Goal: Task Accomplishment & Management: Use online tool/utility

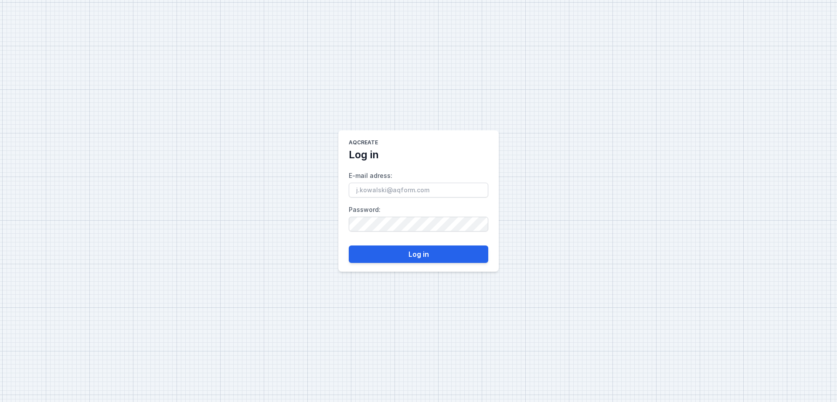
click at [377, 188] on input "E-mail adress :" at bounding box center [418, 190] width 139 height 15
type input "[EMAIL_ADDRESS][DOMAIN_NAME]"
click at [451, 251] on button "Log in" at bounding box center [418, 253] width 139 height 17
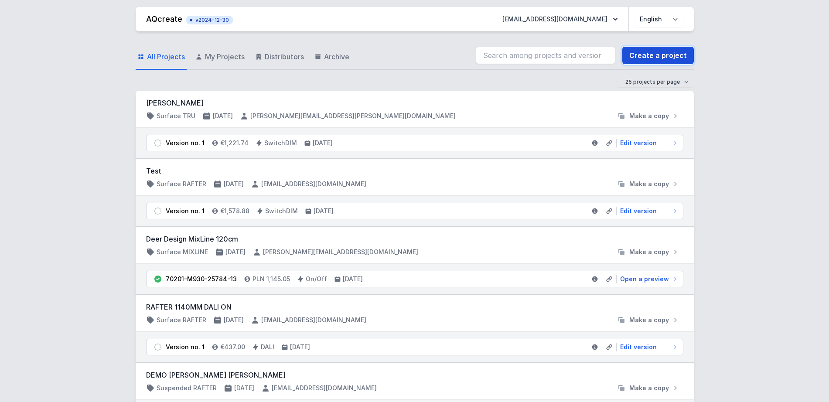
click at [676, 57] on link "Create a project" at bounding box center [657, 55] width 71 height 17
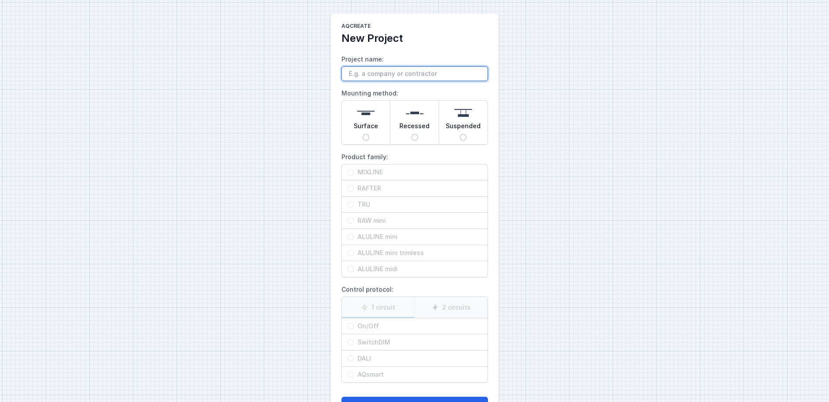
click at [382, 70] on input "Project name:" at bounding box center [414, 73] width 146 height 15
type input "xxx"
click at [361, 124] on span "Surface" at bounding box center [365, 128] width 24 height 12
click at [362, 134] on input "Surface" at bounding box center [365, 137] width 7 height 7
radio input "true"
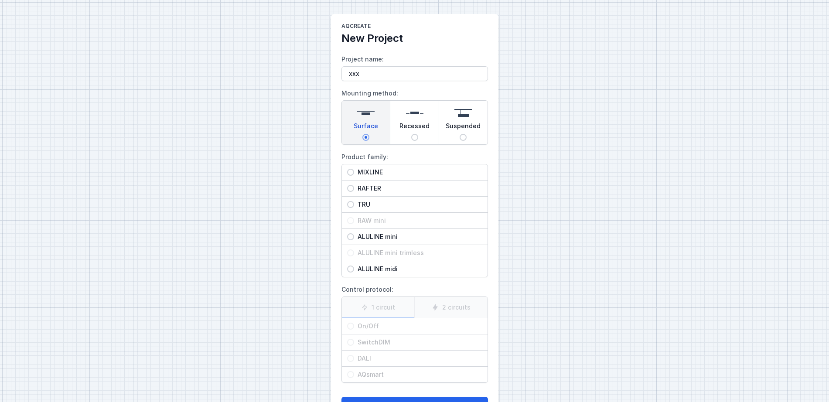
click at [371, 186] on span "RAFTER" at bounding box center [418, 188] width 128 height 9
click at [354, 186] on input "RAFTER" at bounding box center [350, 188] width 7 height 7
radio input "true"
click at [369, 206] on span "TRU" at bounding box center [418, 204] width 128 height 9
click at [354, 206] on input "TRU" at bounding box center [350, 204] width 7 height 7
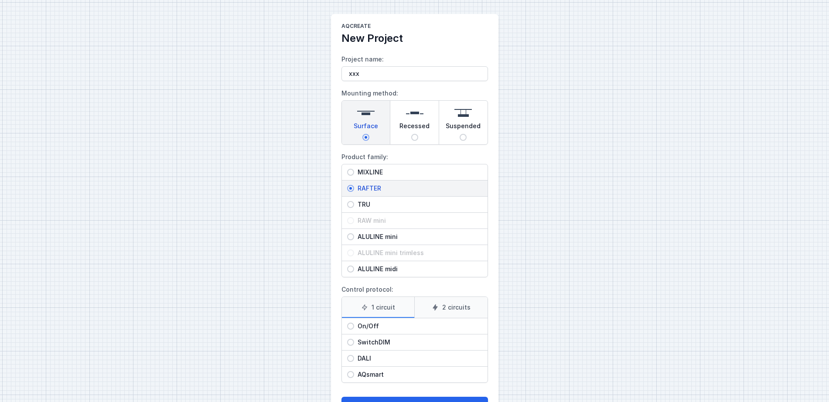
radio input "true"
click at [379, 176] on span "MIXLINE" at bounding box center [418, 172] width 128 height 9
click at [354, 176] on input "MIXLINE" at bounding box center [350, 172] width 7 height 7
radio input "true"
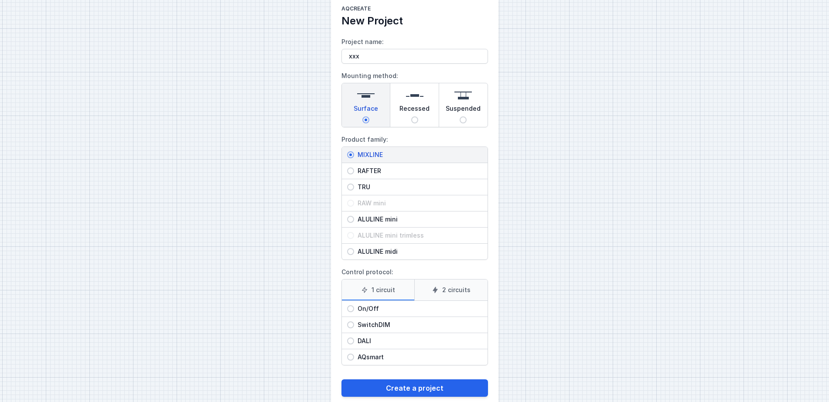
scroll to position [35, 0]
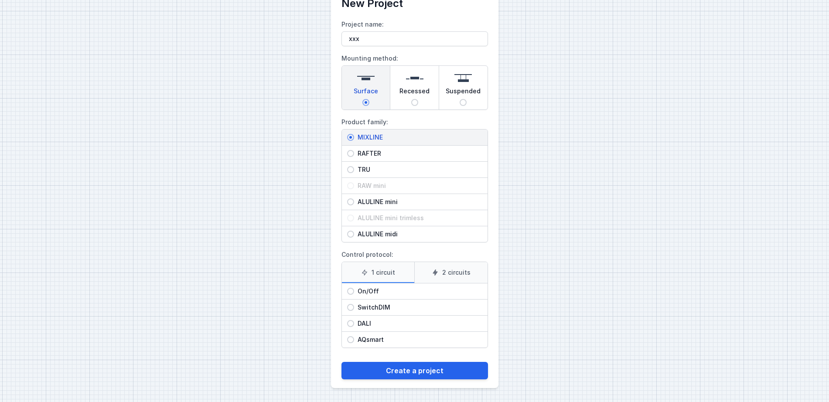
click at [377, 294] on span "On/Off" at bounding box center [418, 291] width 128 height 9
click at [354, 294] on input "On/Off" at bounding box center [350, 291] width 7 height 7
radio input "true"
click at [374, 321] on span "DALI" at bounding box center [418, 323] width 128 height 9
click at [354, 321] on input "DALI" at bounding box center [350, 323] width 7 height 7
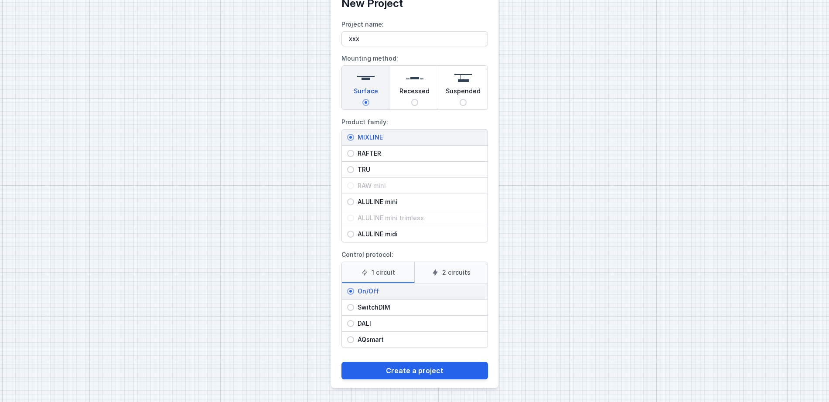
radio input "true"
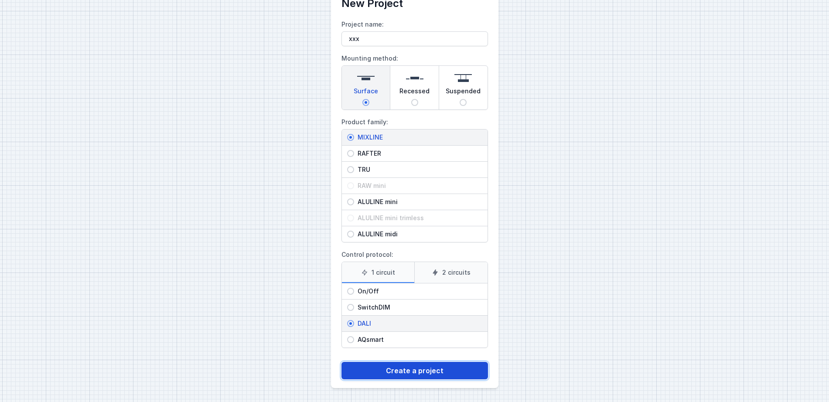
click at [422, 367] on button "Create a project" at bounding box center [414, 370] width 146 height 17
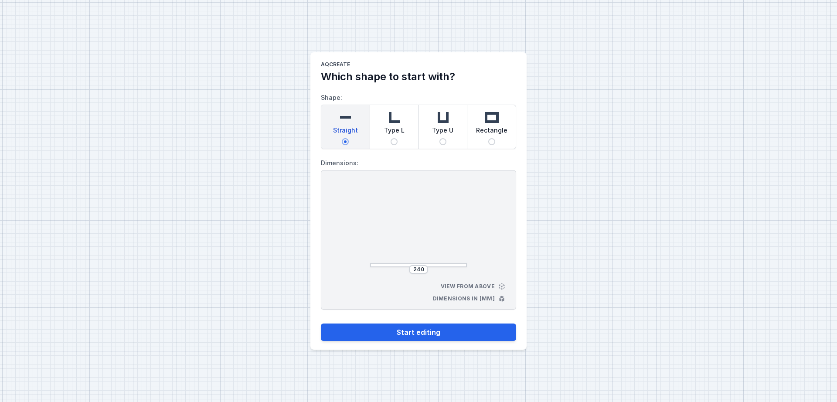
click at [437, 129] on span "Type U" at bounding box center [442, 132] width 21 height 12
click at [439, 138] on input "Type U" at bounding box center [442, 141] width 7 height 7
radio input "true"
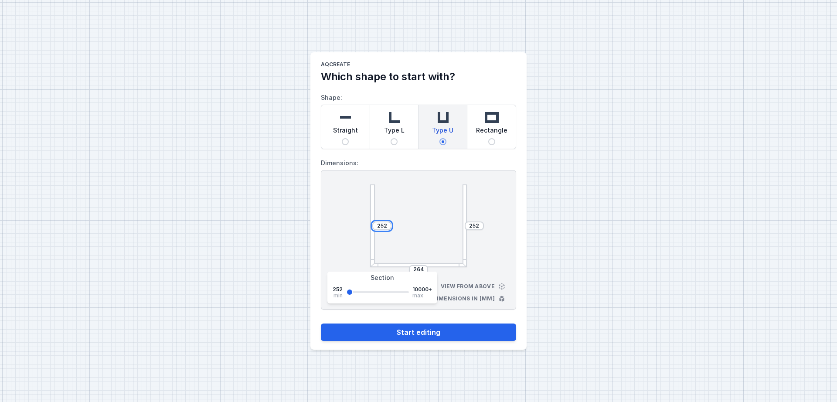
drag, startPoint x: 387, startPoint y: 226, endPoint x: 330, endPoint y: 212, distance: 58.7
click at [330, 212] on div "252 252 264 View from above Dimensions in [mm]" at bounding box center [418, 239] width 195 height 139
type input "2500"
drag, startPoint x: 424, startPoint y: 268, endPoint x: 364, endPoint y: 262, distance: 60.5
click at [364, 262] on div "2500 252 264 View from above Dimensions in [mm]" at bounding box center [418, 239] width 195 height 139
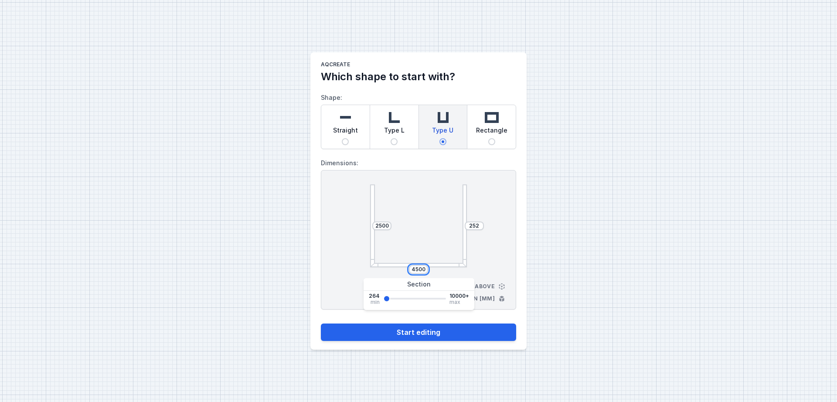
type input "4500"
click at [480, 227] on input "252" at bounding box center [474, 225] width 14 height 7
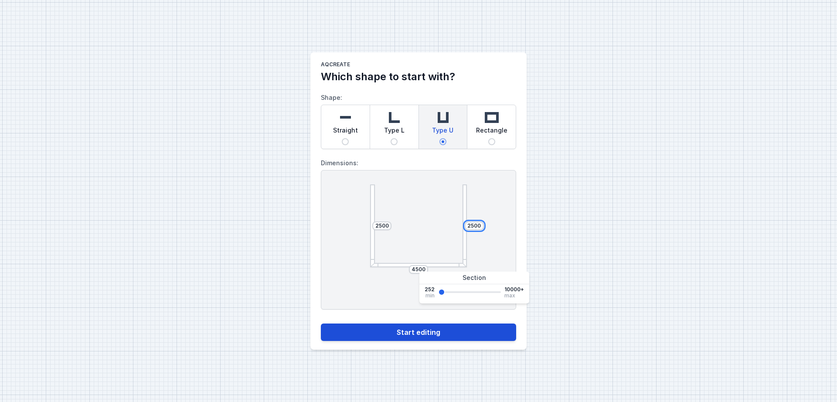
type input "2500"
click at [431, 339] on button "Start editing" at bounding box center [418, 331] width 195 height 17
select select "4"
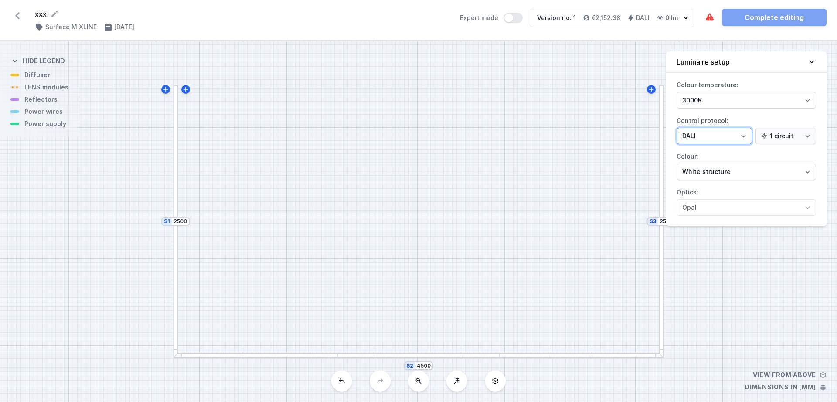
click at [705, 133] on select "On/Off SwitchDIM DALI AQsmart" at bounding box center [713, 136] width 75 height 17
click at [700, 99] on select "3000K 4000K 2700K" at bounding box center [745, 100] width 139 height 17
select select "4000"
click at [676, 92] on select "3000K 4000K 2700K" at bounding box center [745, 100] width 139 height 17
click at [713, 170] on select "White structure Black structure Gold structure Copper Gray Another colour (from…" at bounding box center [745, 171] width 139 height 17
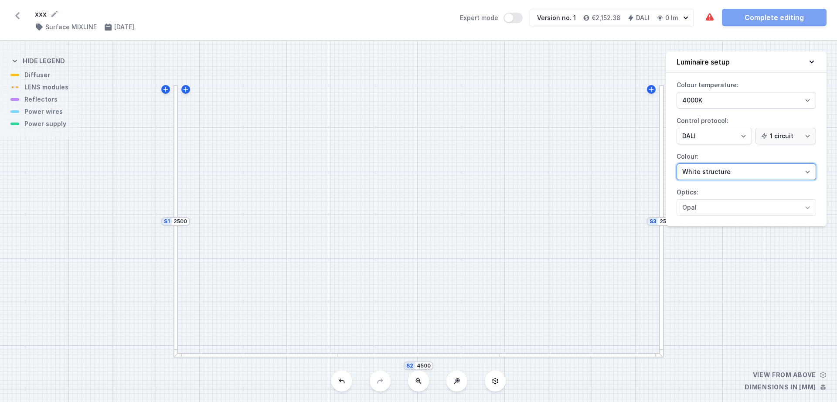
click at [676, 163] on select "White structure Black structure Gold structure Copper Gray Another colour (from…" at bounding box center [745, 171] width 139 height 17
click at [405, 353] on div at bounding box center [418, 355] width 161 height 5
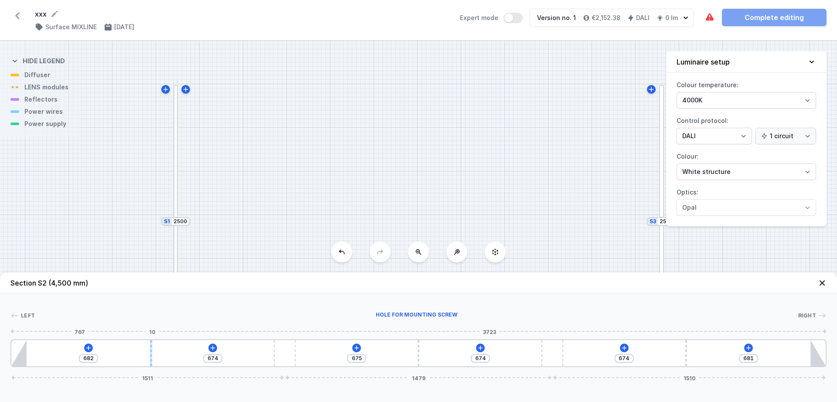
type input "706"
type input "650"
type input "806"
type input "550"
type input "832"
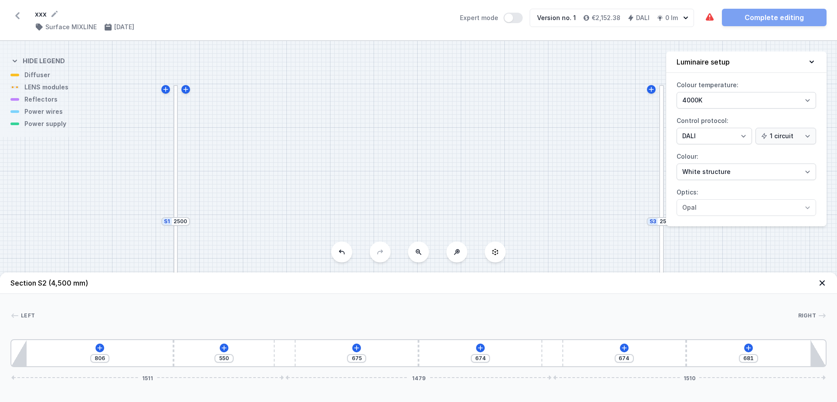
type input "524"
type input "851"
type input "505"
type input "863"
type input "493"
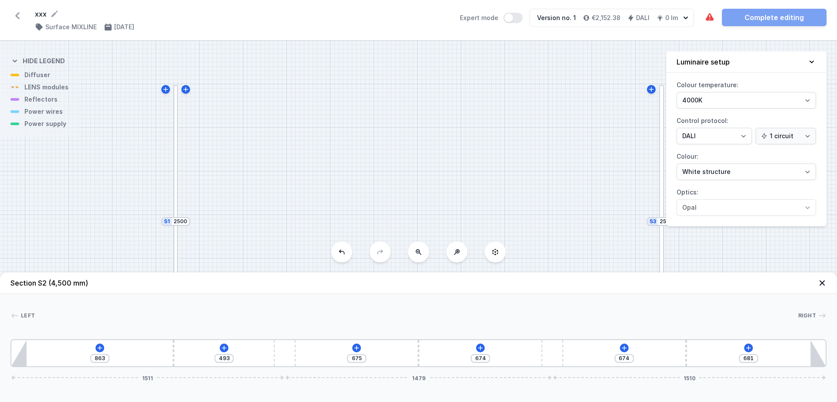
type input "877"
type input "479"
type input "879"
type input "477"
type input "886"
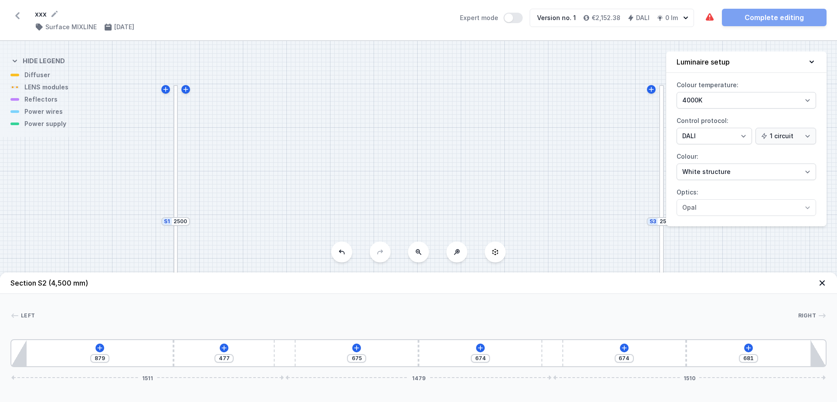
type input "470"
type input "889"
type input "467"
type input "893"
type input "463"
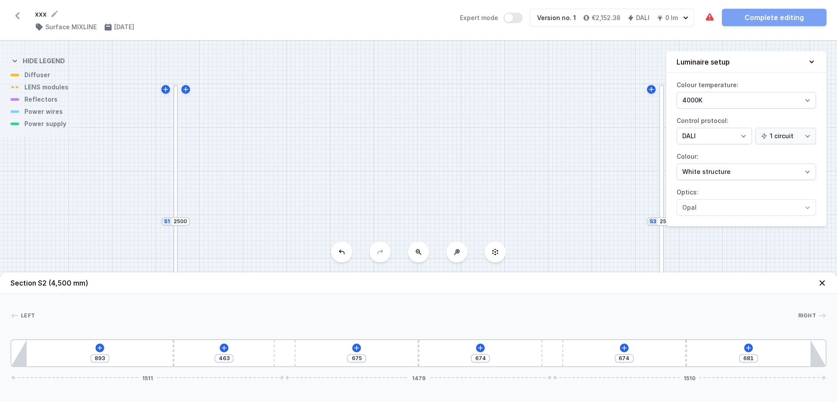
type input "896"
type input "460"
type input "898"
type input "458"
type input "900"
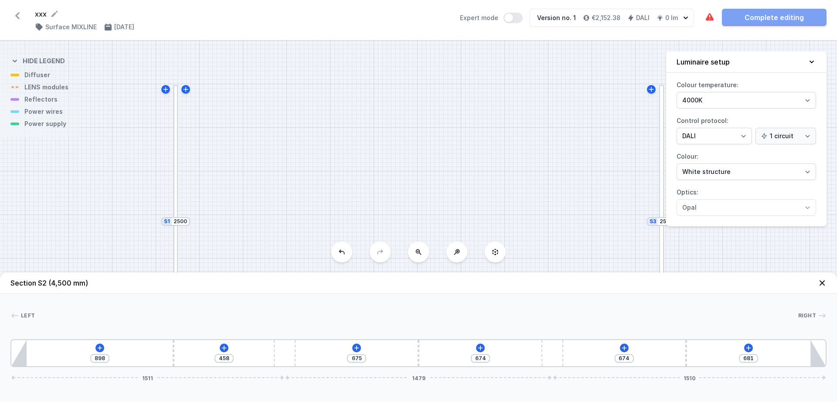
type input "456"
type input "893"
type input "463"
type input "877"
type input "479"
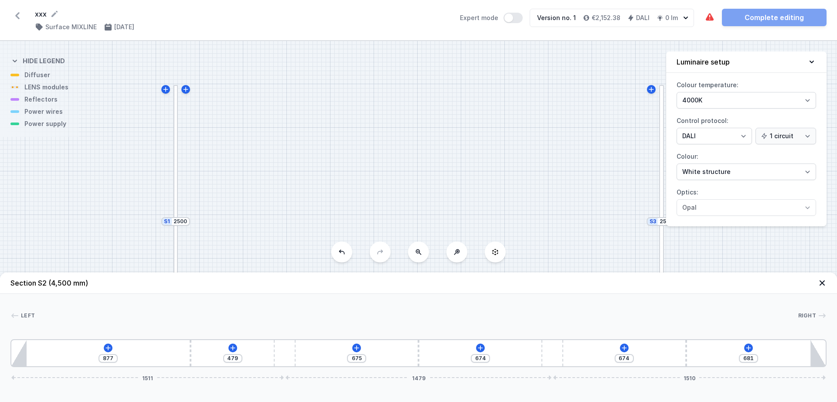
type input "853"
type input "503"
type input "839"
type input "517"
type input "820"
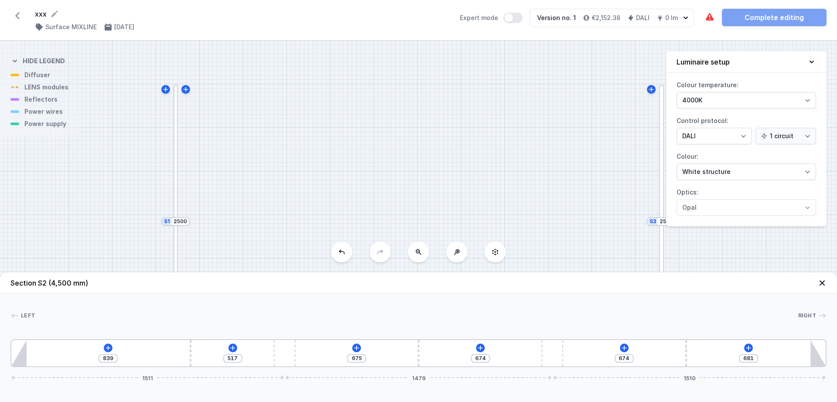
type input "536"
type input "803"
type input "553"
type input "773"
type input "583"
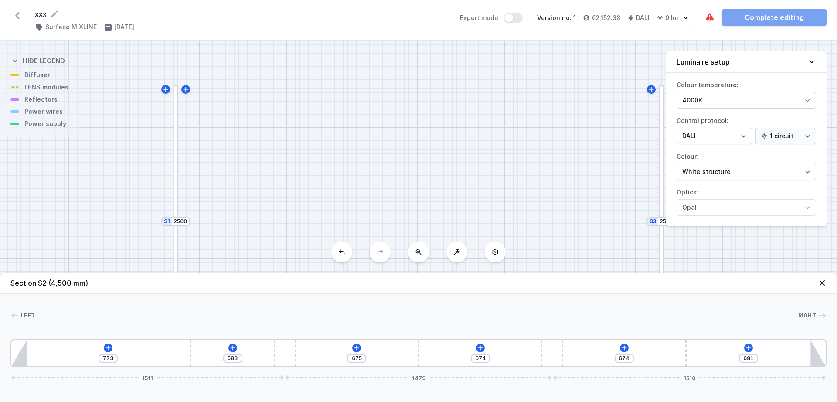
type input "746"
type input "610"
type input "709"
type input "647"
type input "682"
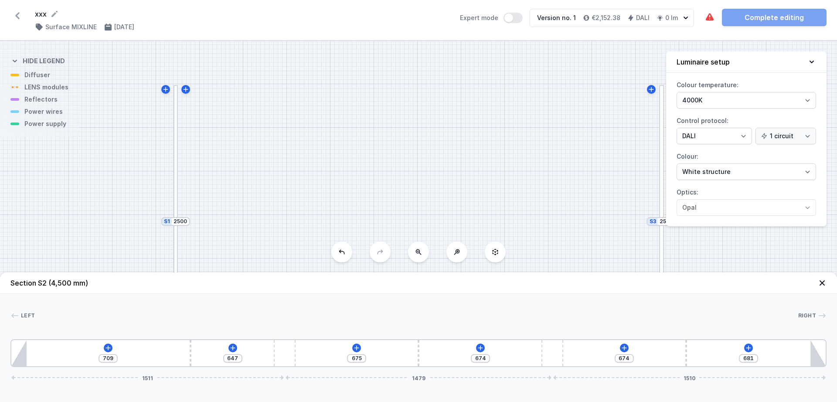
type input "674"
type input "666"
type input "690"
type input "647"
type input "709"
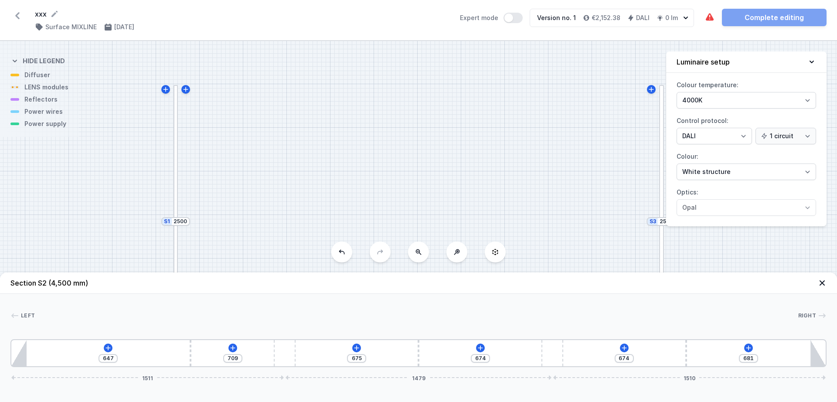
type input "640"
type input "716"
type input "635"
type input "721"
type input "633"
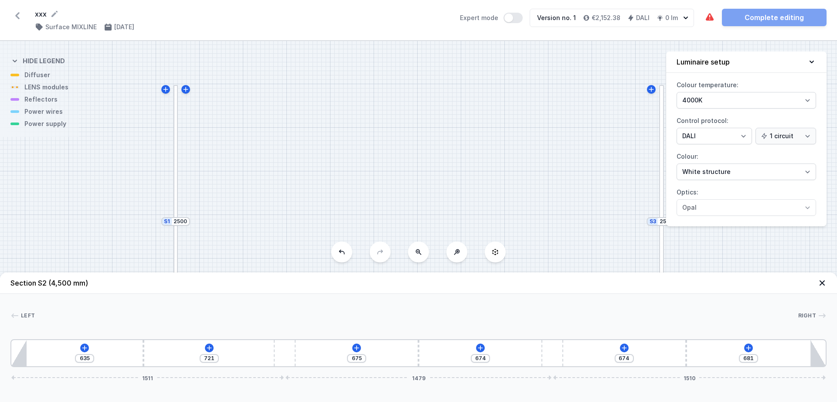
type input "723"
type input "635"
type input "721"
type input "637"
type input "719"
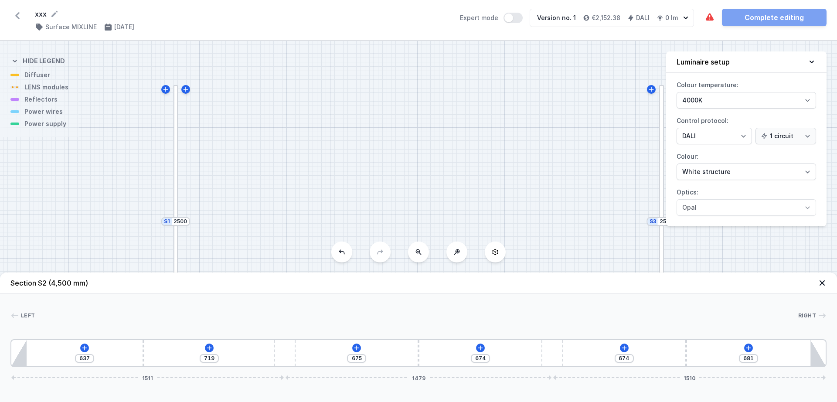
type input "652"
type input "704"
type input "675"
type input "681"
type input "699"
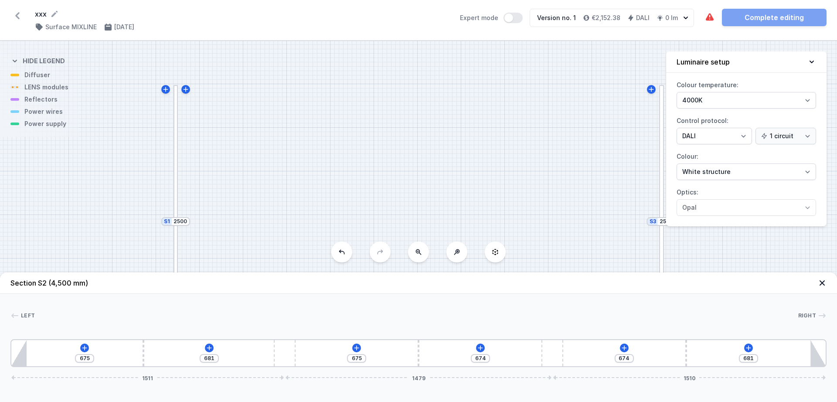
type input "657"
type input "739"
type input "617"
type input "768"
type input "588"
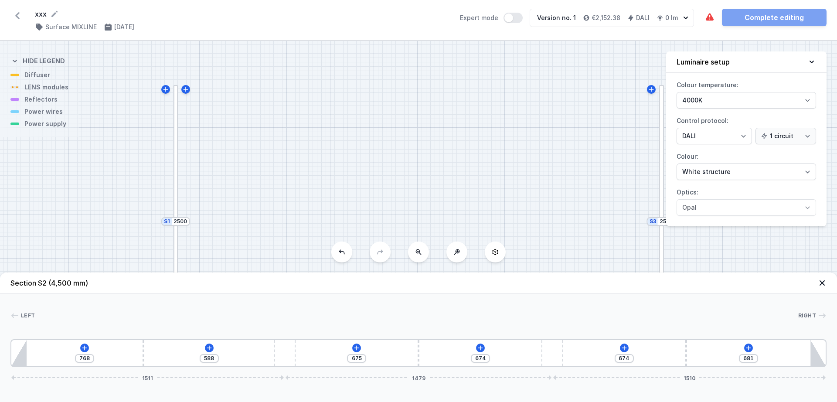
type input "806"
type input "550"
type input "872"
type input "484"
type input "924"
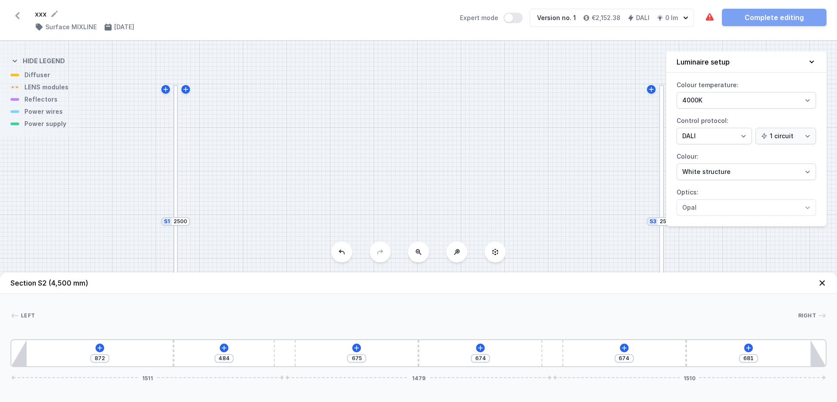
type input "432"
type input "988"
type input "368"
type input "1019"
type input "337"
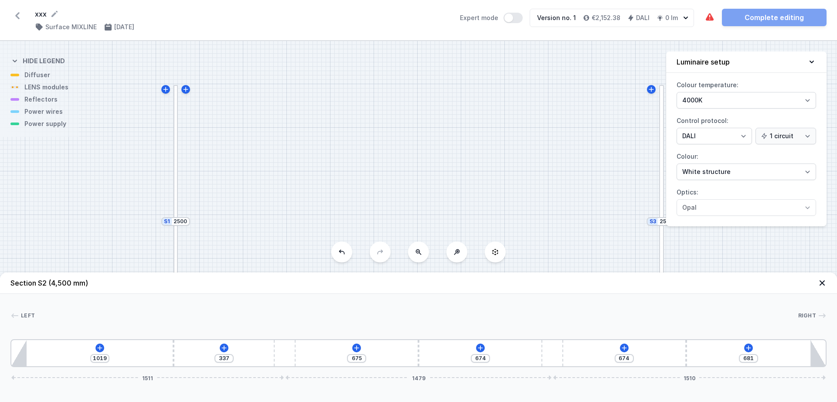
type input "1036"
type input "320"
type input "1040"
type input "316"
type input "1045"
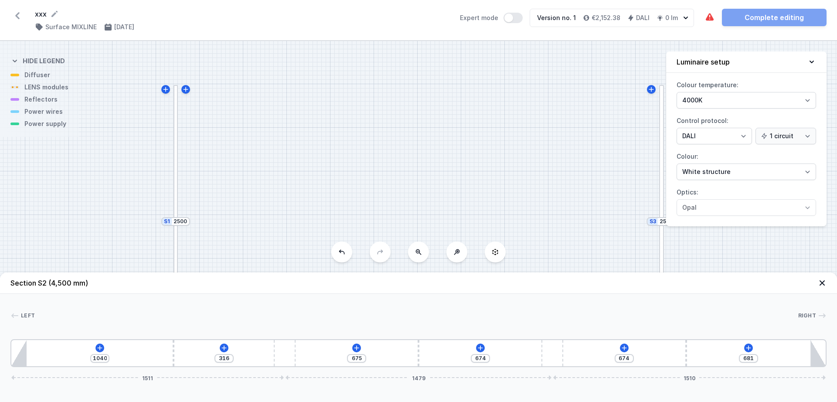
type input "311"
type input "1009"
type input "347"
type input "979"
type input "377"
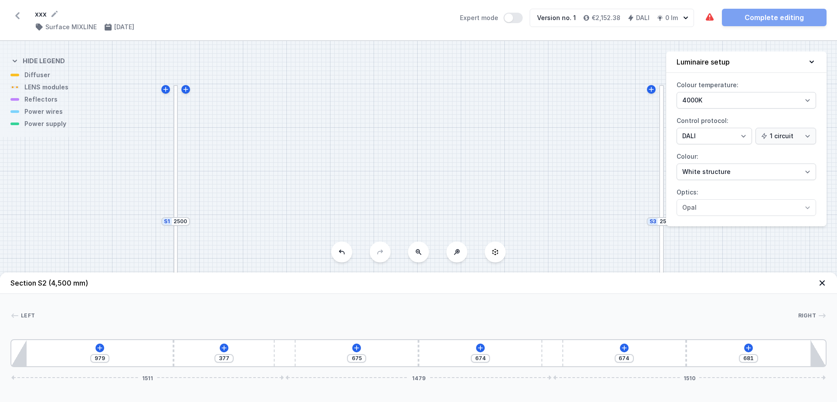
type input "896"
type input "460"
type input "820"
type input "536"
type input "742"
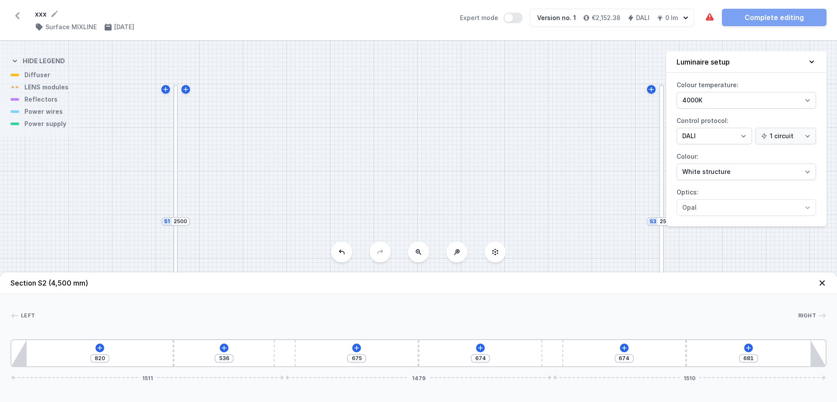
type input "614"
type input "654"
type input "702"
type input "614"
type input "742"
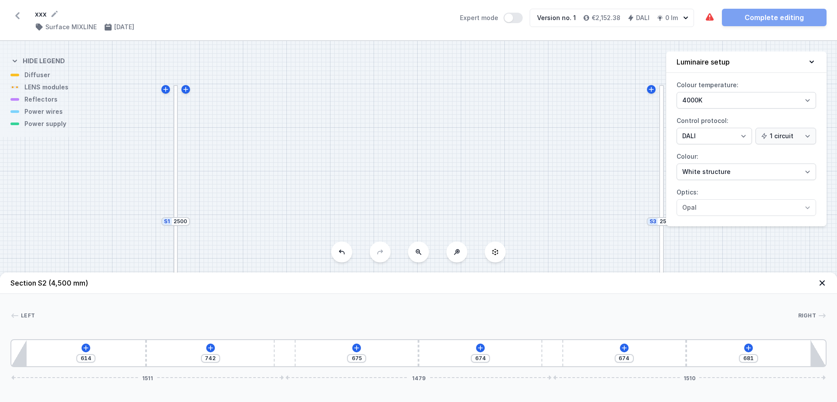
type input "590"
type input "766"
type input "571"
type input "785"
type input "562"
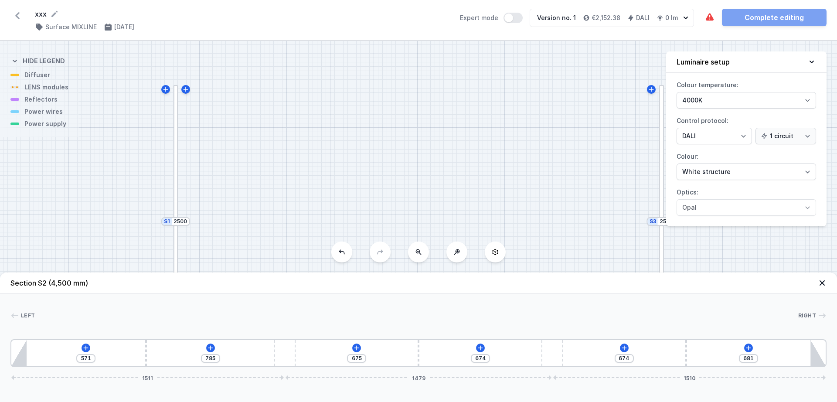
type input "794"
type input "552"
type input "804"
type input "547"
type input "809"
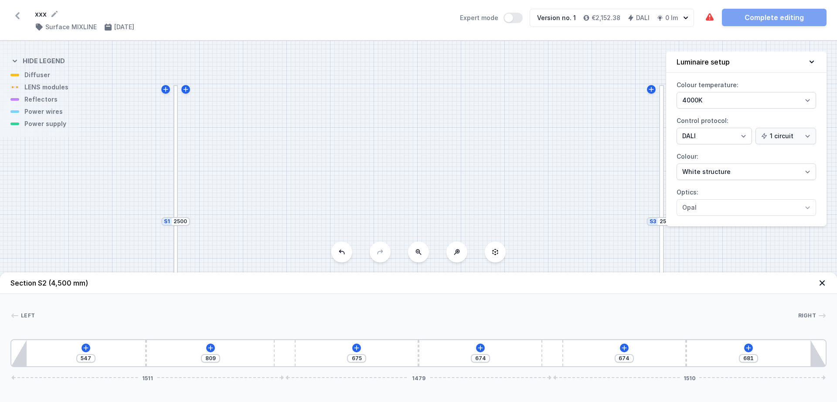
type input "545"
type input "811"
type input "538"
type input "818"
type input "547"
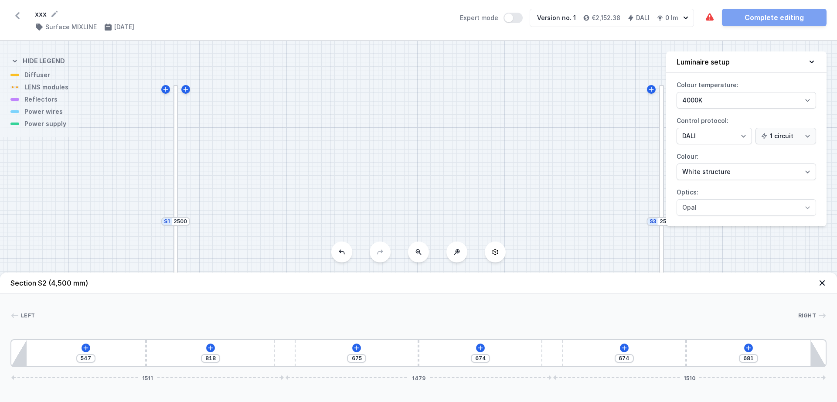
type input "809"
type input "569"
type input "787"
type input "597"
type input "759"
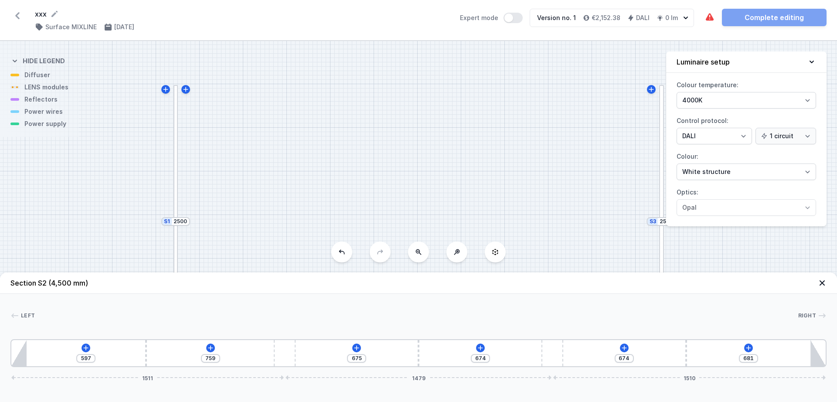
type input "623"
type input "733"
type input "654"
type input "702"
type input "680"
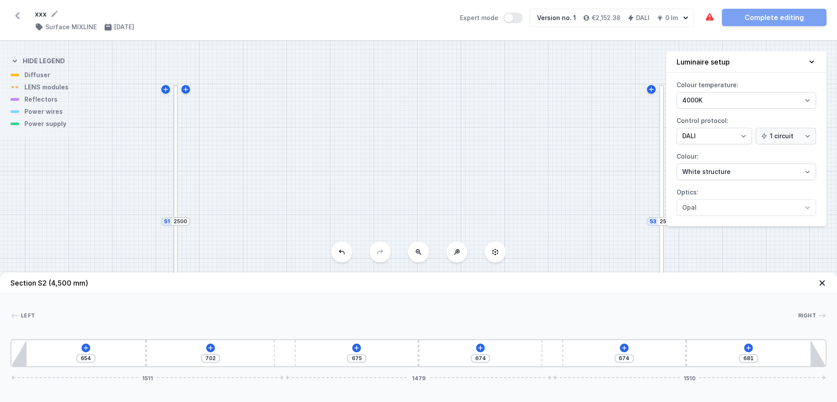
type input "676"
type input "706"
type input "650"
type input "725"
type input "631"
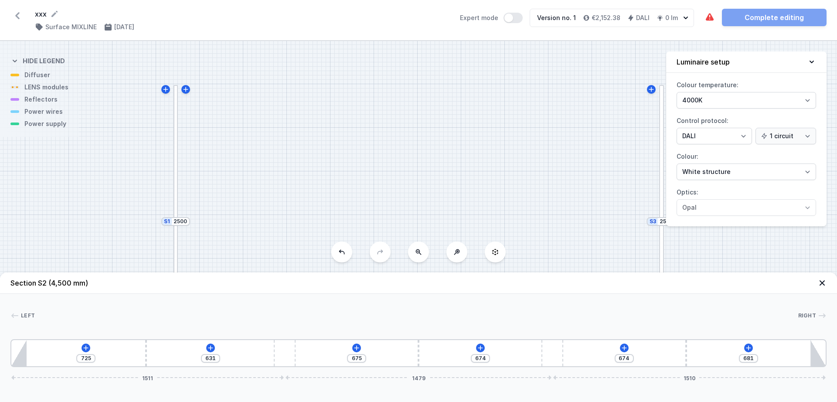
type input "737"
type input "619"
type input "749"
type input "607"
type input "751"
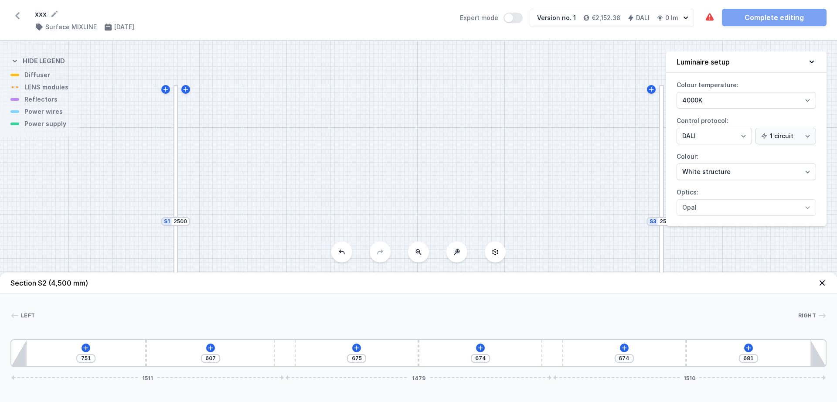
type input "605"
type input "756"
type input "600"
type input "758"
type input "598"
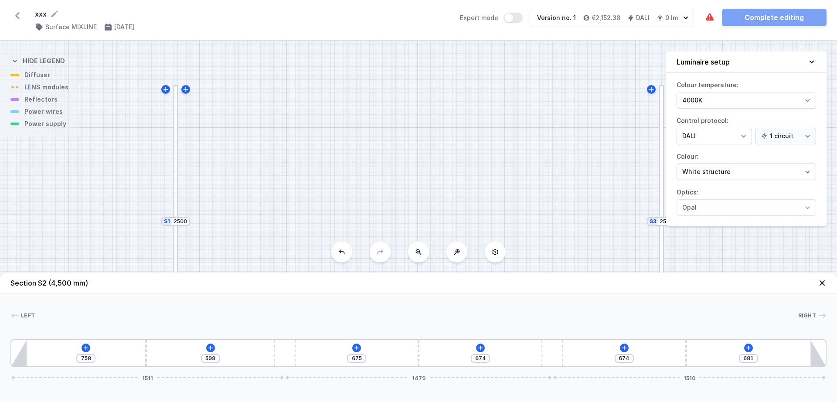
type input "761"
type input "595"
type input "756"
type input "600"
type input "730"
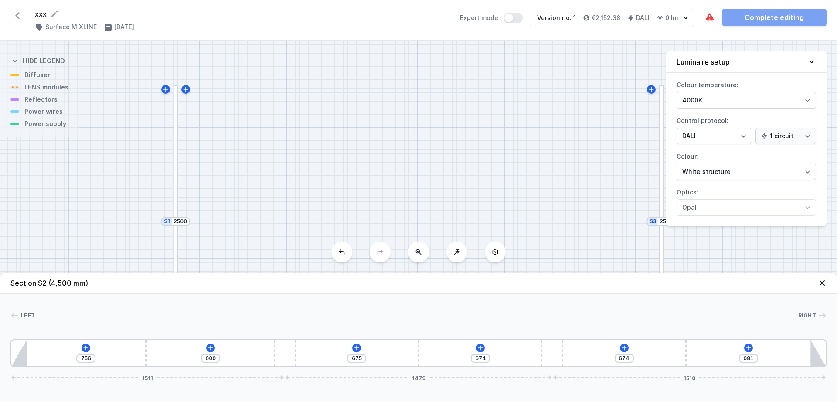
type input "626"
type input "699"
type input "657"
type input "692"
type input "664"
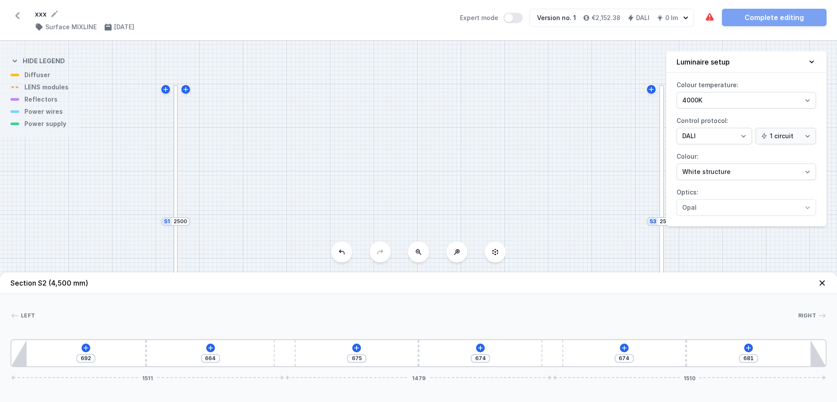
type input "685"
type input "671"
type input "678"
type input "673"
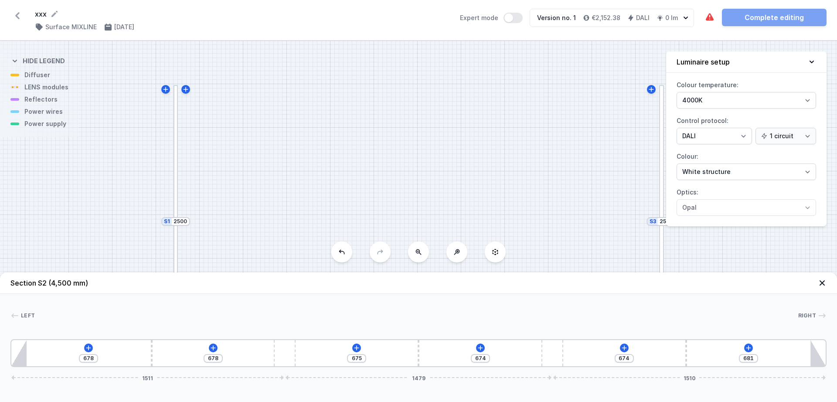
type input "683"
type input "666"
type input "690"
type input "661"
type input "695"
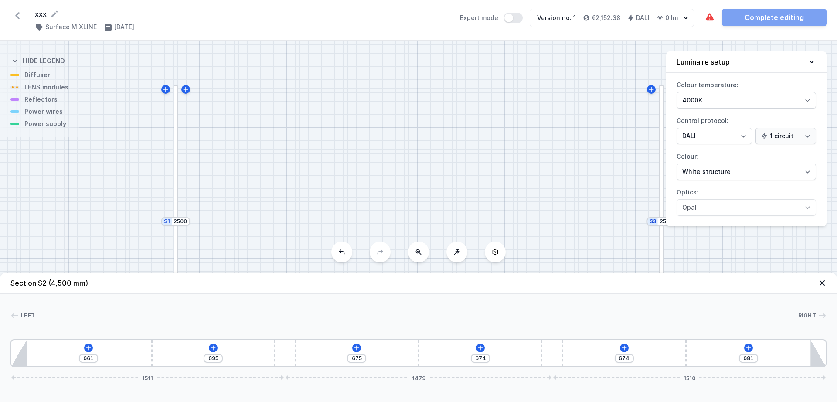
type input "659"
type input "697"
type input "652"
type input "704"
drag, startPoint x: 150, startPoint y: 355, endPoint x: 141, endPoint y: 369, distance: 16.9
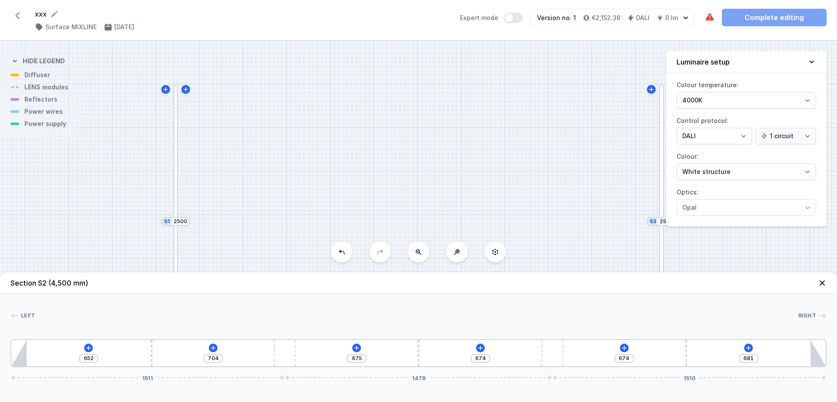
click at [141, 369] on div "Section S2 (4,500 mm) Left Right 1 2 3 2 3 2 1 652 704 675 674 674 681 1511 147…" at bounding box center [418, 336] width 837 height 129
type input "649"
type input "626"
type input "755"
type input "654"
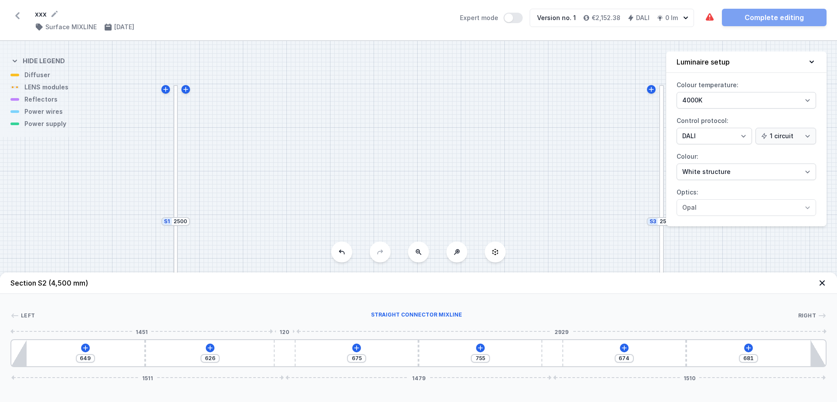
type input "727"
type input "664"
type input "717"
type input "675"
type input "706"
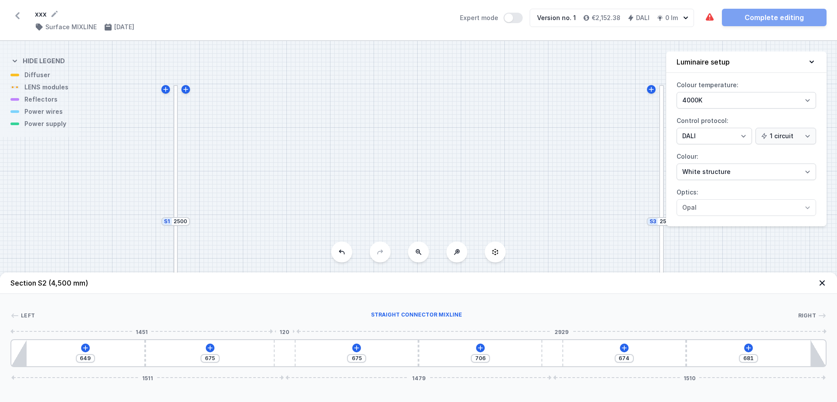
type input "687"
type input "694"
type input "699"
type input "682"
type input "723"
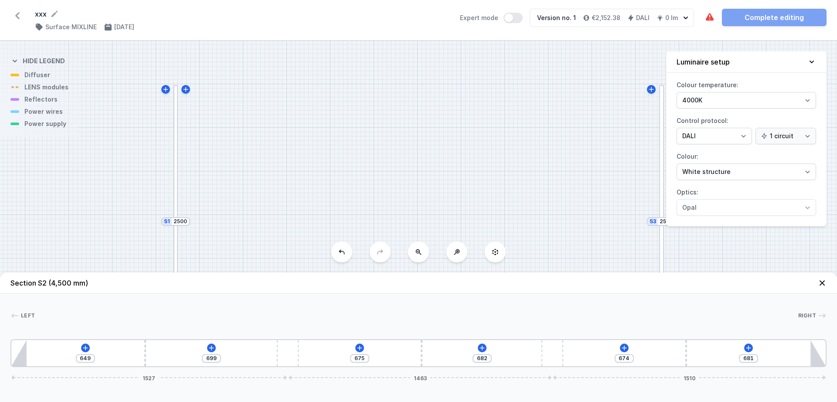
type input "658"
type input "754"
type input "627"
type input "815"
type input "566"
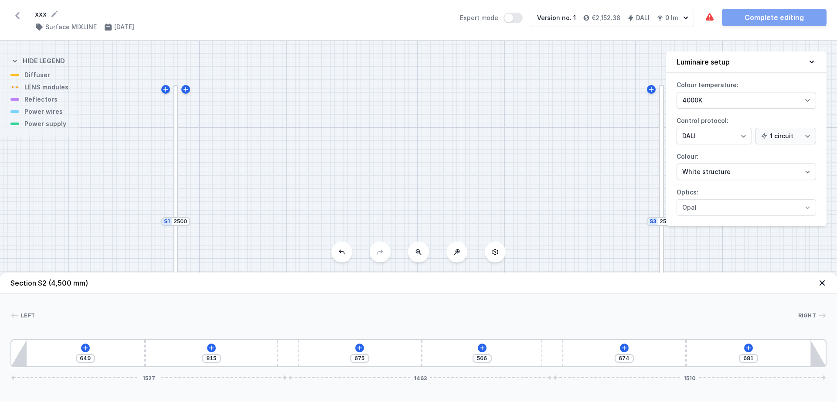
type input "851"
type input "530"
type input "893"
drag, startPoint x: 290, startPoint y: 352, endPoint x: 342, endPoint y: 391, distance: 65.4
click at [342, 391] on div "Section S2 (4,500 mm) Left Right 1 2 3 3 2 1 610 951 1154 674 681 1721 1269 151…" at bounding box center [418, 336] width 837 height 129
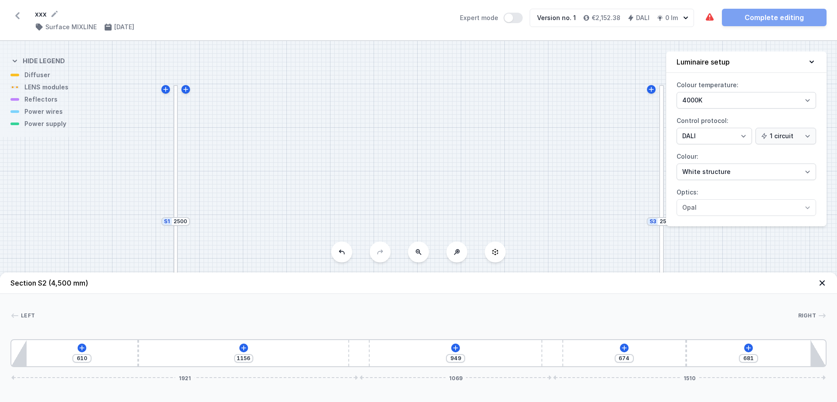
drag, startPoint x: 323, startPoint y: 351, endPoint x: 377, endPoint y: 345, distance: 55.3
click at [377, 345] on div "610 1156 949 674 681 1921 1069 1510" at bounding box center [418, 353] width 816 height 28
click at [246, 351] on icon at bounding box center [243, 347] width 7 height 7
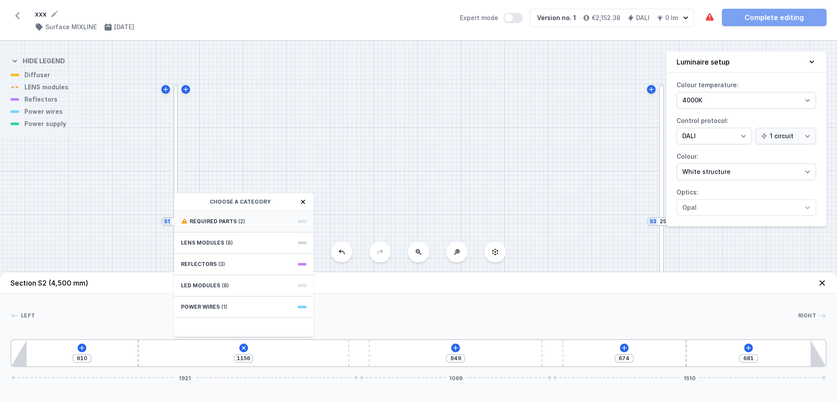
click at [241, 227] on div "Required parts (2)" at bounding box center [243, 221] width 139 height 21
click at [213, 238] on span "DALI Driver - up to 5W" at bounding box center [244, 240] width 126 height 9
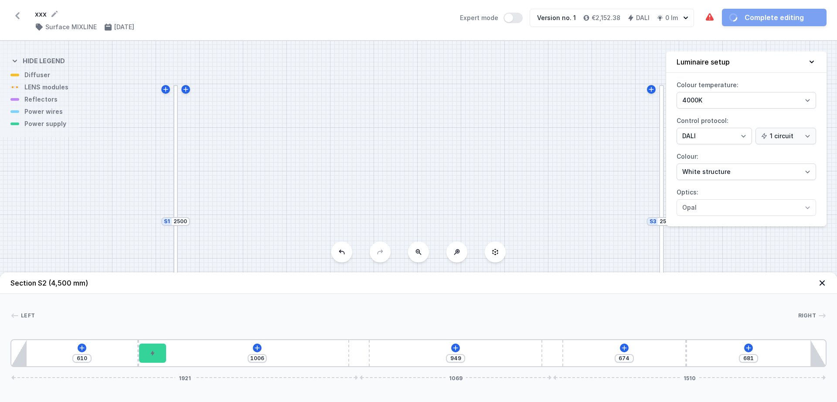
click at [257, 353] on div "610 1006 949 674 681 1921 1069 1510" at bounding box center [418, 353] width 816 height 28
click at [256, 346] on icon at bounding box center [257, 347] width 7 height 7
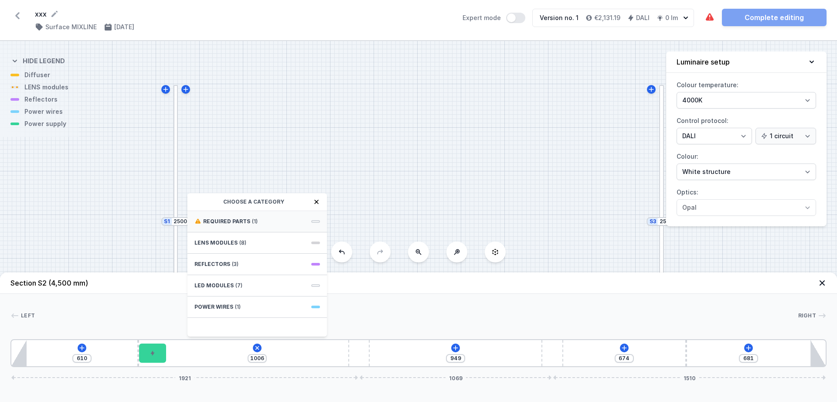
click at [244, 221] on span "Required parts" at bounding box center [226, 221] width 47 height 7
click at [253, 225] on div "Hole for power supply cable" at bounding box center [256, 221] width 139 height 20
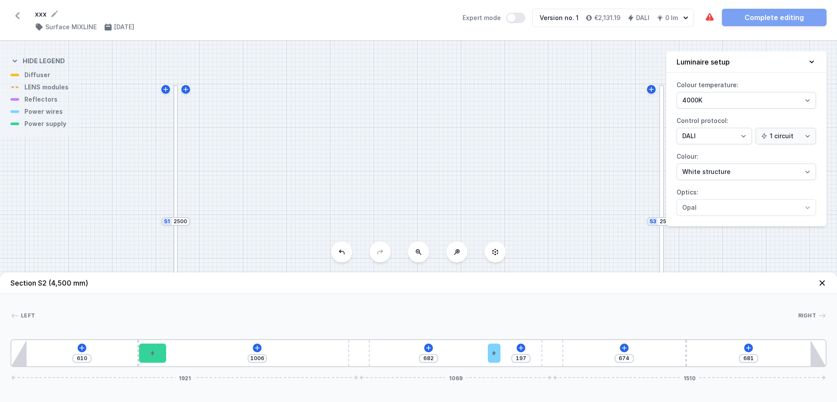
drag, startPoint x: 173, startPoint y: 354, endPoint x: 509, endPoint y: 360, distance: 335.2
drag, startPoint x: 154, startPoint y: 361, endPoint x: 279, endPoint y: 375, distance: 125.9
click at [279, 367] on div "610 701 305 682 197 674 681 1921 1069 1510" at bounding box center [418, 353] width 816 height 28
click at [200, 347] on icon at bounding box center [202, 347] width 7 height 7
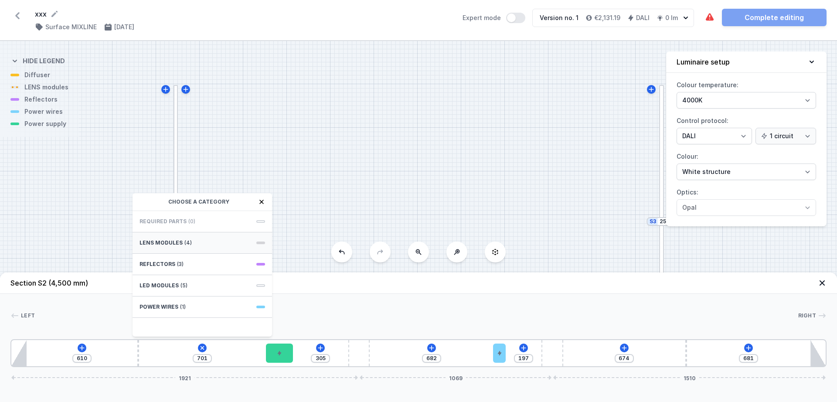
click at [211, 248] on div "LENS modules (4)" at bounding box center [201, 242] width 139 height 21
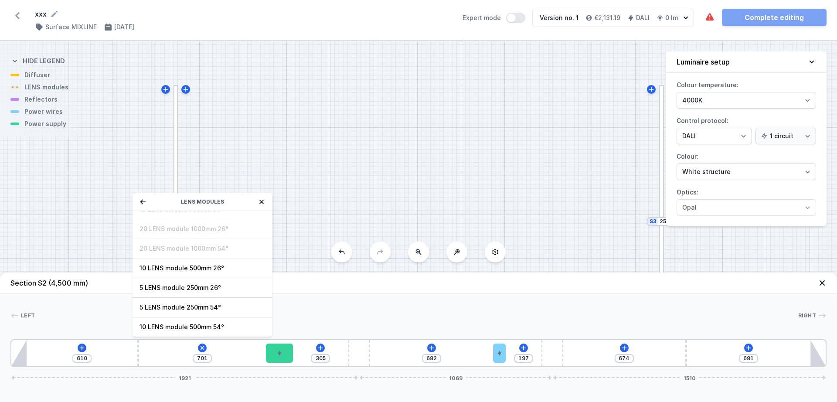
scroll to position [31, 0]
click at [188, 311] on span "5 LENS module 250mm 54°" at bounding box center [202, 306] width 126 height 9
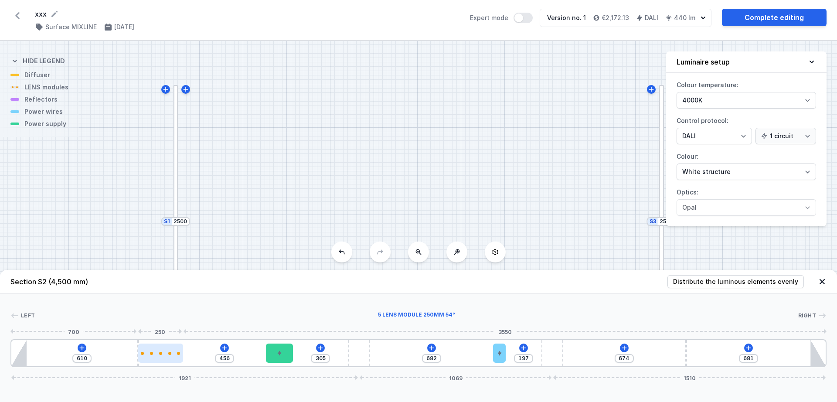
click at [178, 354] on div at bounding box center [178, 353] width 3 height 3
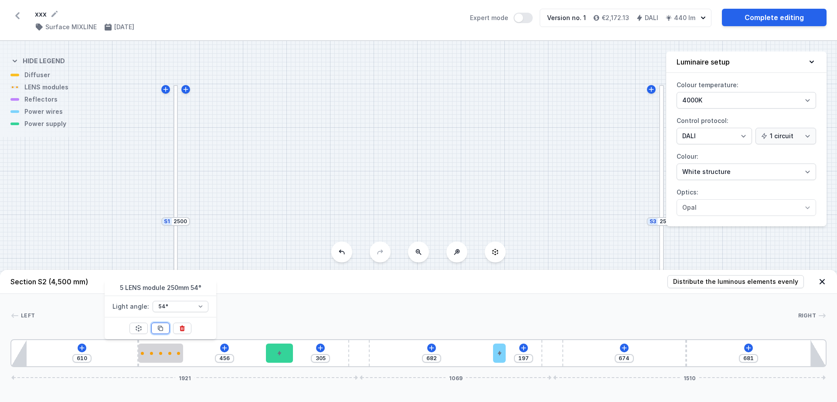
click at [158, 330] on icon at bounding box center [160, 328] width 7 height 7
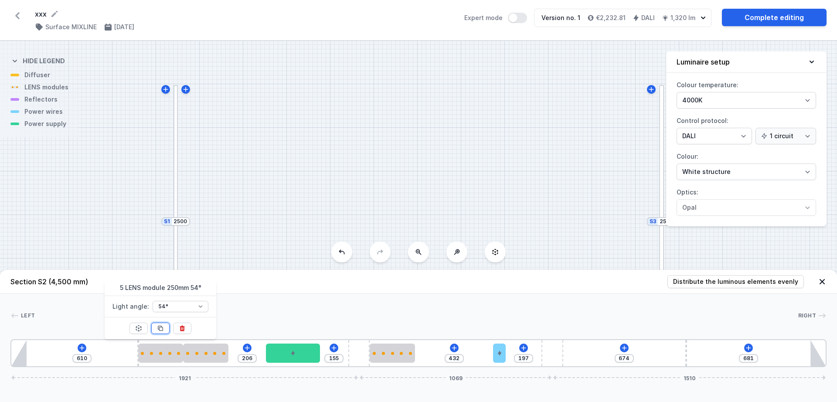
click at [158, 330] on icon at bounding box center [160, 328] width 7 height 7
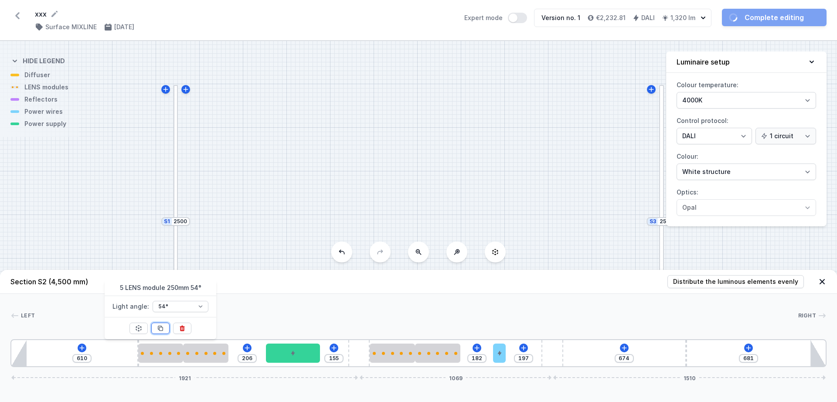
click at [158, 330] on icon at bounding box center [160, 328] width 7 height 7
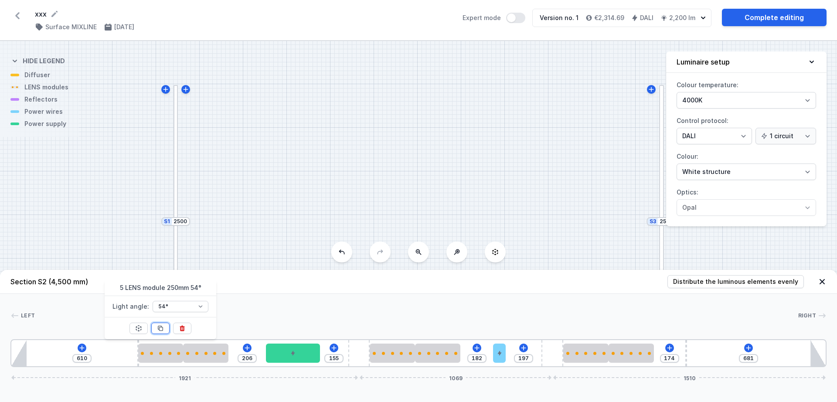
click at [158, 330] on icon at bounding box center [160, 328] width 7 height 7
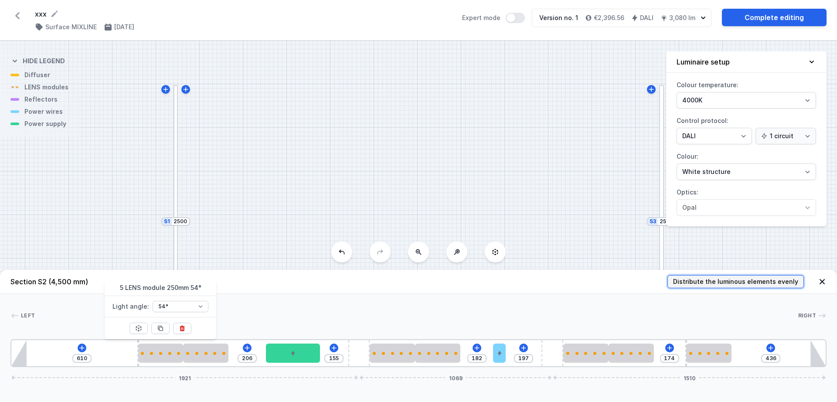
click at [741, 282] on span "Distribute the luminous elements evenly" at bounding box center [735, 281] width 125 height 9
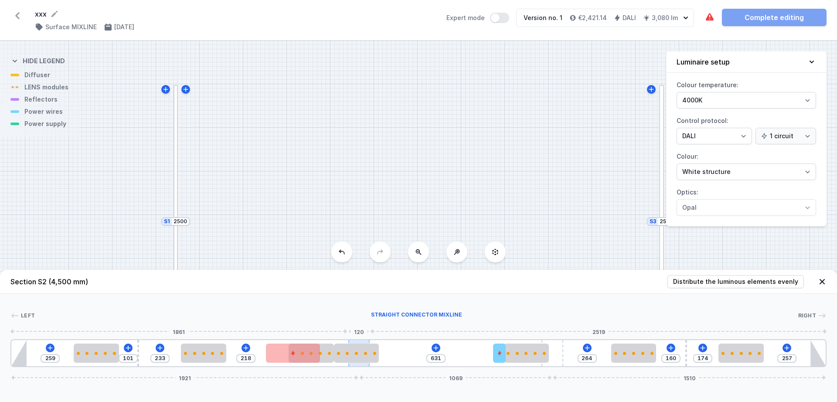
drag, startPoint x: 414, startPoint y: 351, endPoint x: 352, endPoint y: 343, distance: 62.5
click at [352, 343] on div "259 101 233 218 631 264 160 174 257 1921 1069 1510" at bounding box center [418, 353] width 816 height 28
click at [433, 345] on icon at bounding box center [435, 347] width 7 height 7
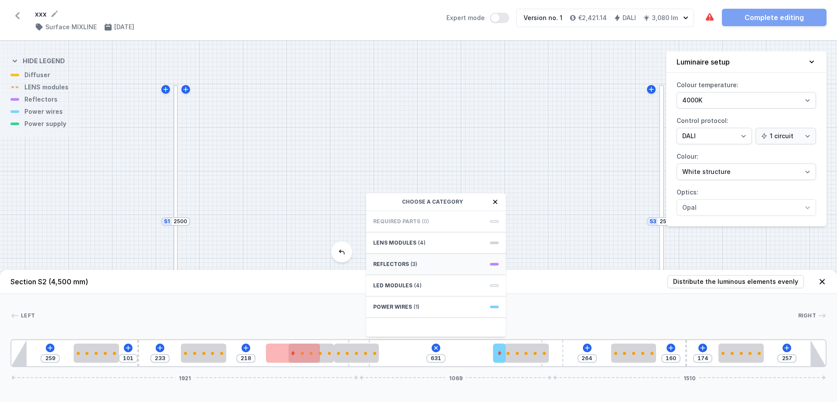
click at [428, 263] on div "Reflectors (3)" at bounding box center [435, 264] width 139 height 21
click at [378, 200] on icon at bounding box center [376, 201] width 7 height 7
click at [416, 290] on div "LED modules (4)" at bounding box center [435, 285] width 139 height 21
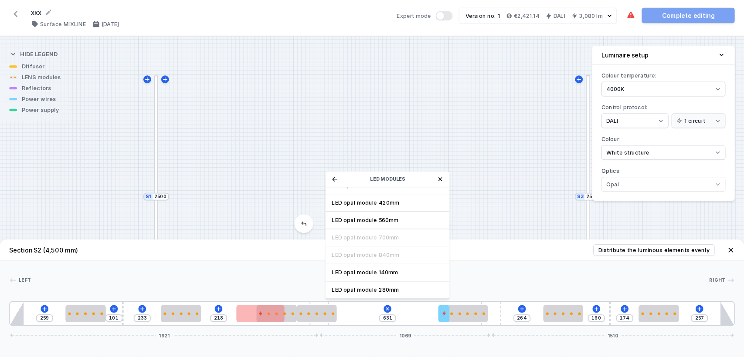
scroll to position [102, 0]
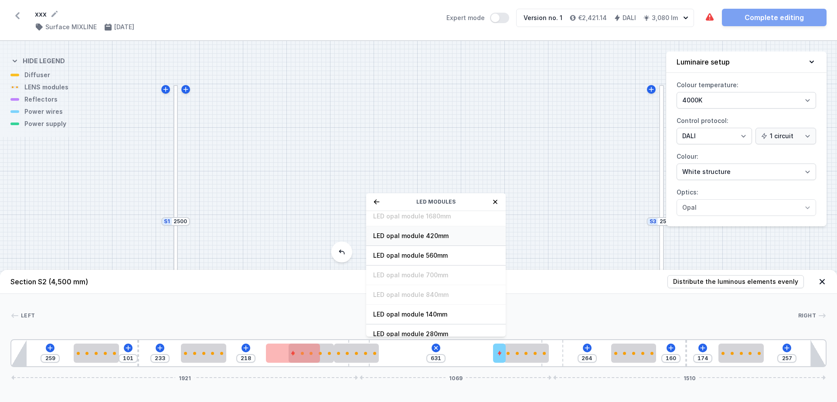
click at [430, 235] on span "LED opal module 420mm" at bounding box center [436, 235] width 126 height 9
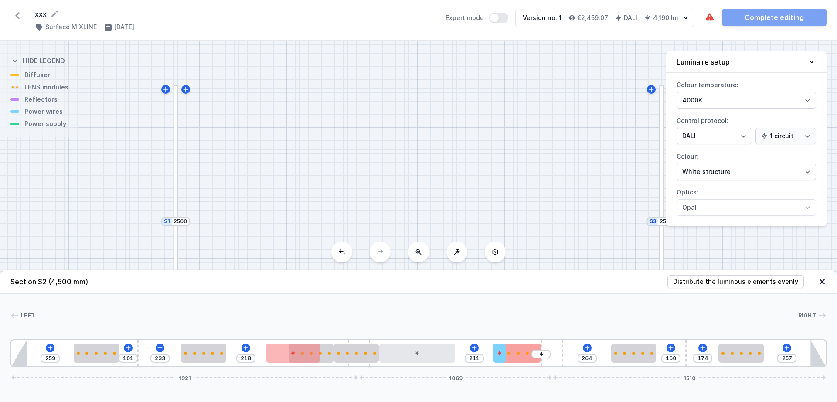
click at [531, 353] on div "259 101 233 218 211 4 264 160 174 257 1921 1069 1510" at bounding box center [418, 353] width 816 height 28
click at [647, 355] on div at bounding box center [633, 352] width 45 height 19
click at [656, 329] on icon at bounding box center [655, 329] width 5 height 6
click at [525, 355] on div at bounding box center [518, 352] width 45 height 19
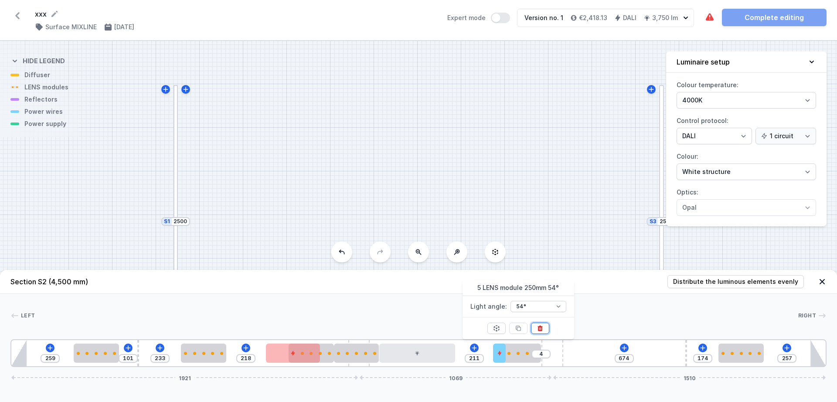
click at [545, 327] on button at bounding box center [540, 328] width 18 height 11
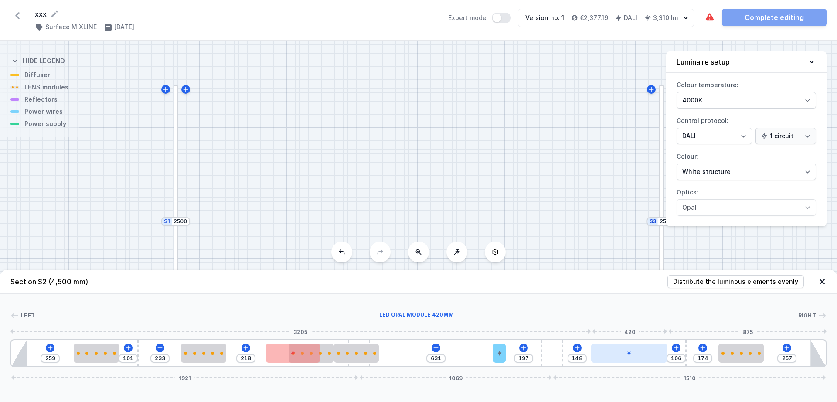
drag, startPoint x: 428, startPoint y: 354, endPoint x: 648, endPoint y: 359, distance: 220.6
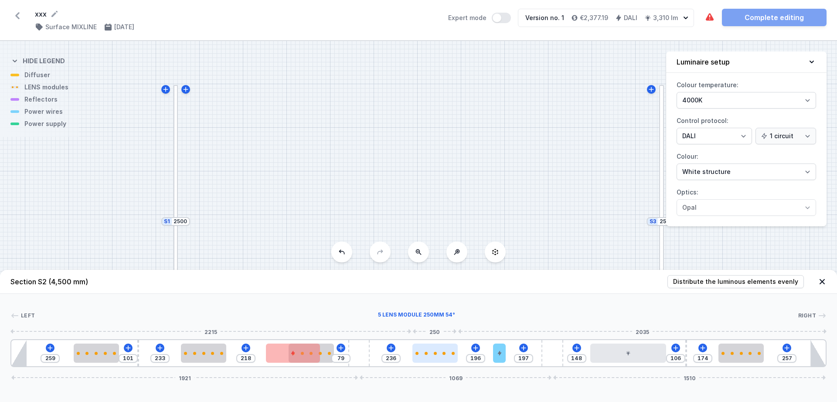
drag, startPoint x: 361, startPoint y: 352, endPoint x: 446, endPoint y: 357, distance: 85.6
click at [446, 357] on div at bounding box center [434, 352] width 45 height 19
drag, startPoint x: 273, startPoint y: 350, endPoint x: 245, endPoint y: 349, distance: 28.3
click at [245, 349] on div at bounding box center [253, 352] width 54 height 19
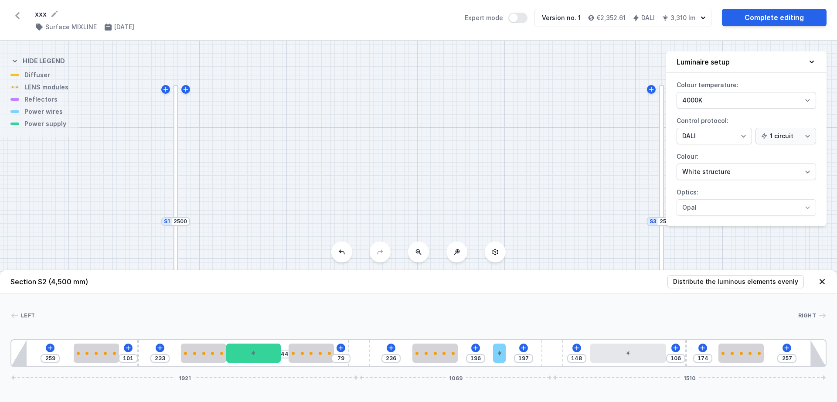
click at [406, 190] on div "S3 2500 S2 4500 S1 2500" at bounding box center [418, 221] width 837 height 361
click at [822, 279] on icon at bounding box center [822, 281] width 9 height 9
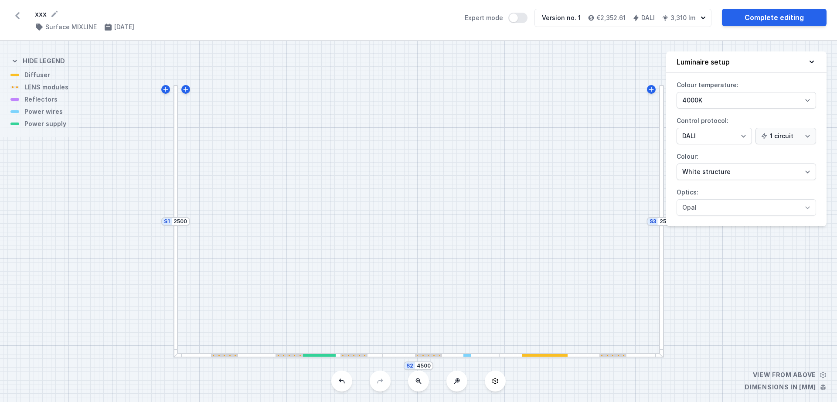
click at [531, 357] on div at bounding box center [581, 355] width 165 height 5
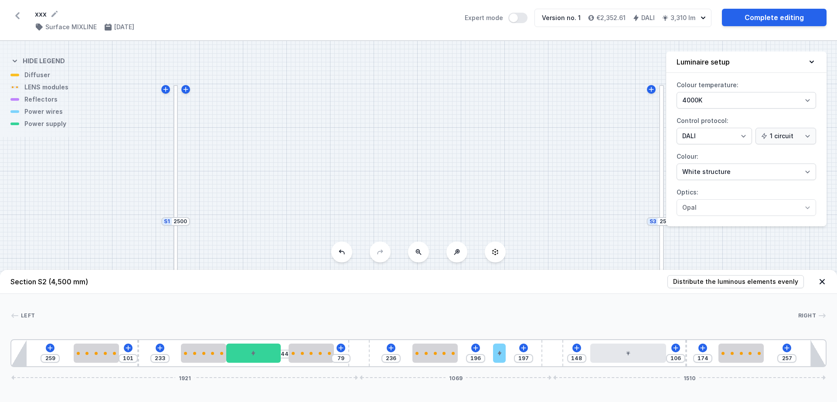
click at [478, 119] on div "S3 2500 S2 4500 S1 2500" at bounding box center [418, 221] width 837 height 361
click at [471, 158] on div "S3 2500 S2 4500 S1 2500" at bounding box center [418, 221] width 837 height 361
click at [823, 283] on icon at bounding box center [821, 281] width 5 height 5
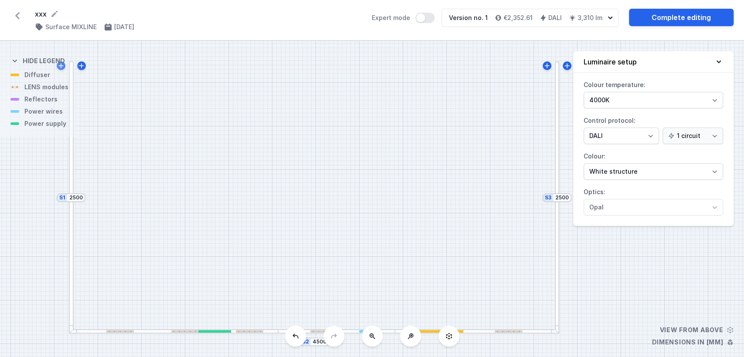
drag, startPoint x: 393, startPoint y: 189, endPoint x: 335, endPoint y: 188, distance: 58.0
click at [335, 188] on div "S3 2500 S2 4500 S1 2500" at bounding box center [372, 199] width 744 height 316
click at [673, 17] on link "Complete editing" at bounding box center [681, 17] width 105 height 17
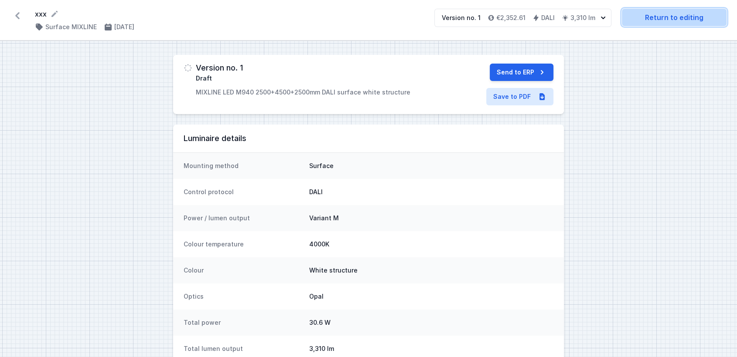
click at [674, 18] on link "Return to editing" at bounding box center [674, 17] width 105 height 17
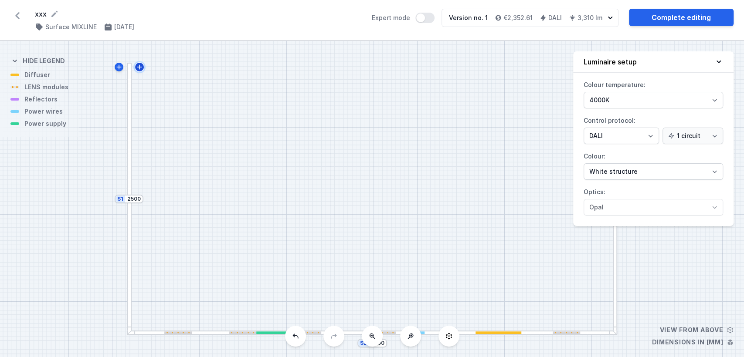
click at [140, 71] on button at bounding box center [139, 67] width 9 height 9
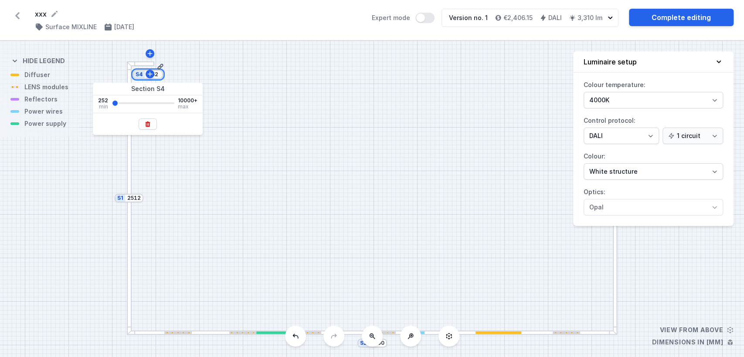
drag, startPoint x: 159, startPoint y: 74, endPoint x: 117, endPoint y: 58, distance: 44.9
click at [117, 58] on div "S4 252 S3 2500 S2 4500 S1 2512" at bounding box center [372, 199] width 744 height 316
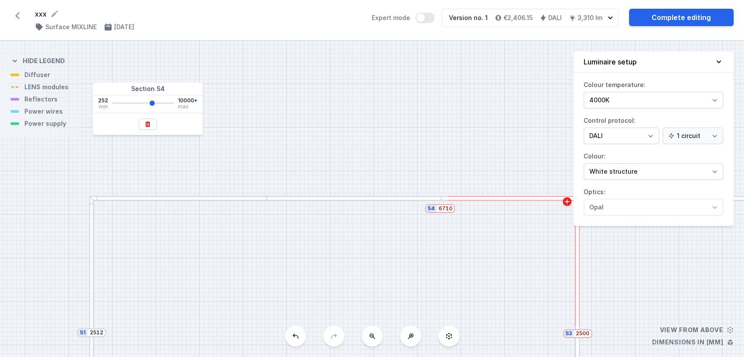
drag, startPoint x: 117, startPoint y: 103, endPoint x: 152, endPoint y: 102, distance: 34.9
click at [152, 102] on input "range" at bounding box center [143, 103] width 63 height 2
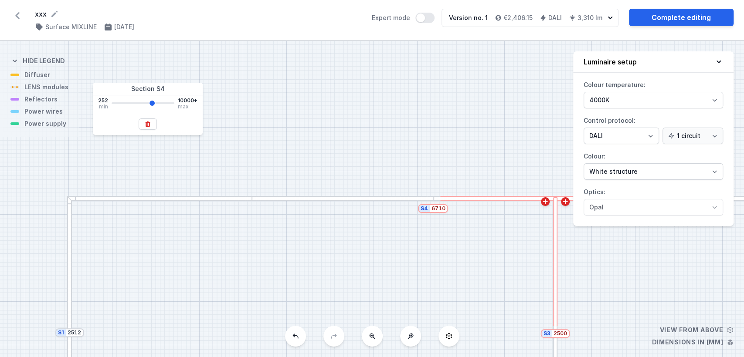
click at [320, 171] on div "S4 6710 S3 2500 S2 4500 S1 2512" at bounding box center [372, 199] width 744 height 316
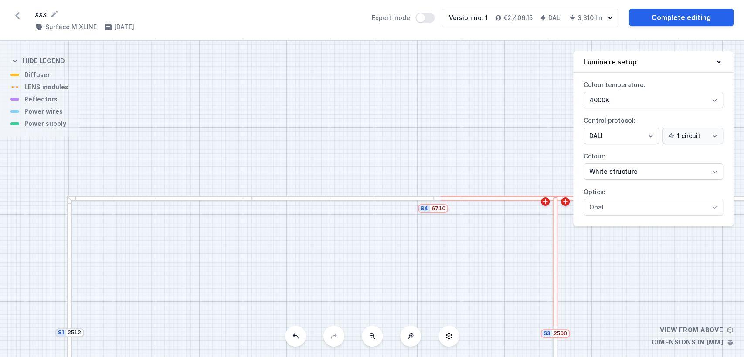
click at [453, 201] on div "S4 6710 S3 2500 S2 4500 S1 2512" at bounding box center [372, 199] width 744 height 316
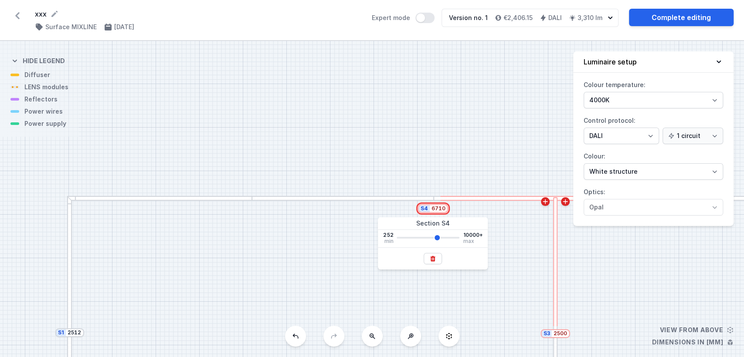
drag, startPoint x: 432, startPoint y: 212, endPoint x: 459, endPoint y: 215, distance: 27.2
click at [459, 215] on div "S4 6710 S3 2500 S2 4500 S1 2512" at bounding box center [372, 199] width 744 height 316
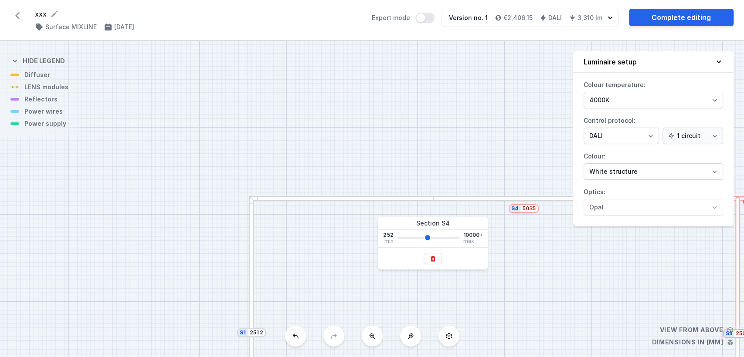
drag, startPoint x: 437, startPoint y: 234, endPoint x: 427, endPoint y: 234, distance: 9.6
click at [427, 237] on input "range" at bounding box center [428, 238] width 63 height 2
drag, startPoint x: 428, startPoint y: 237, endPoint x: 421, endPoint y: 236, distance: 7.0
click at [421, 237] on input "range" at bounding box center [428, 238] width 63 height 2
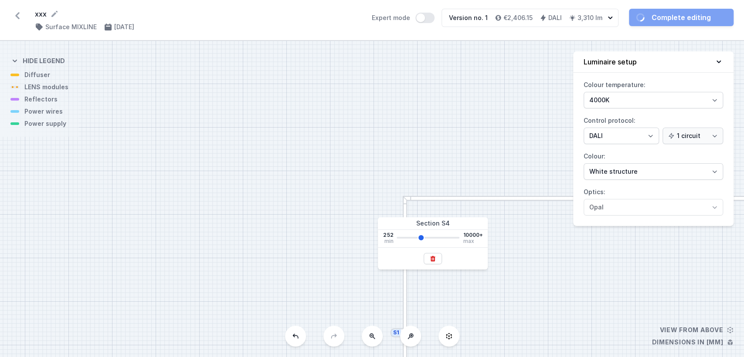
click at [542, 263] on div "S4 3884 S3 2500 S2 4500 S1 2512" at bounding box center [372, 199] width 744 height 316
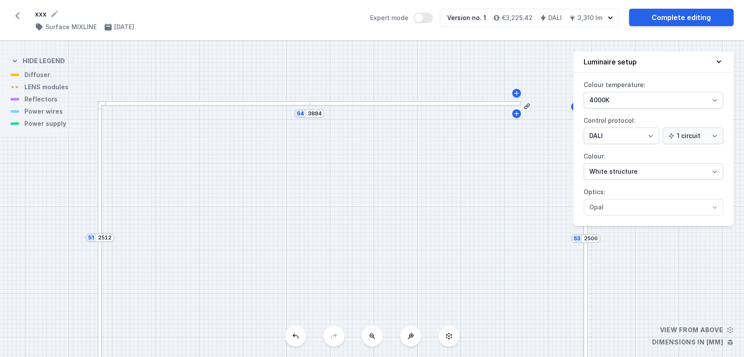
drag, startPoint x: 546, startPoint y: 261, endPoint x: 241, endPoint y: 166, distance: 319.5
click at [241, 166] on div "S4 3884 S3 2500 S2 4500 S1 2512" at bounding box center [372, 199] width 744 height 316
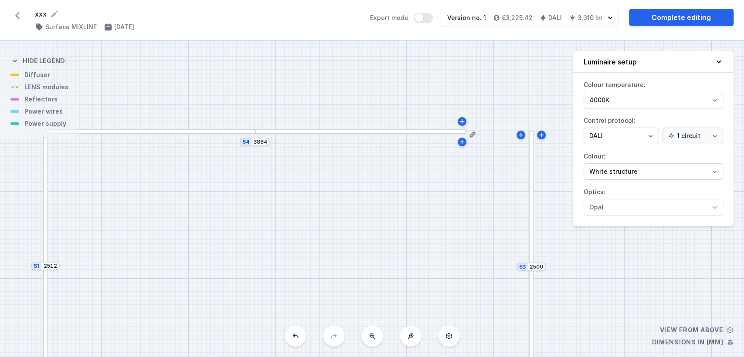
drag, startPoint x: 309, startPoint y: 179, endPoint x: 253, endPoint y: 210, distance: 64.4
click at [253, 210] on div "S4 3884 S3 2500 S2 4500 S1 2512" at bounding box center [372, 199] width 744 height 316
click at [462, 127] on icon at bounding box center [460, 124] width 7 height 7
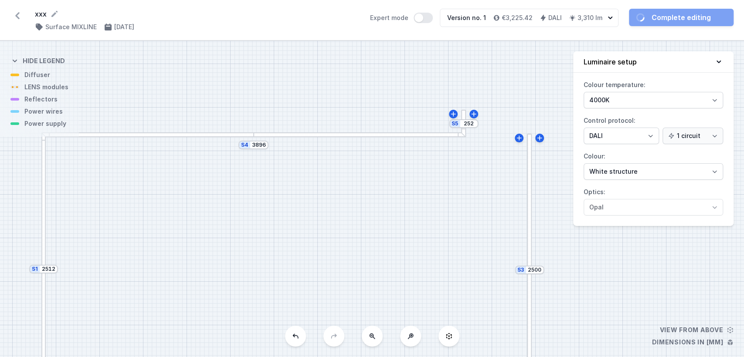
click at [428, 251] on div "S5 252 S4 3896 S3 2500 S2 4500 S1 2512" at bounding box center [372, 199] width 744 height 316
